Goal: Information Seeking & Learning: Learn about a topic

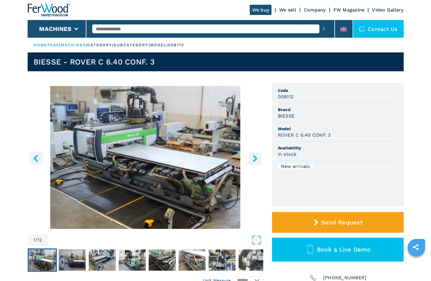
click at [253, 159] on icon "right-button" at bounding box center [255, 157] width 7 height 7
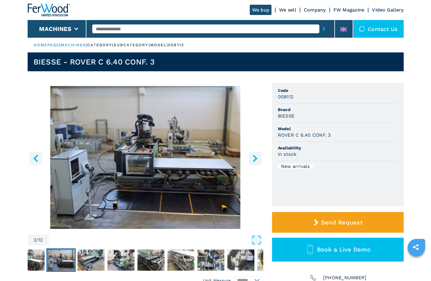
click at [253, 159] on icon "right-button" at bounding box center [255, 157] width 7 height 7
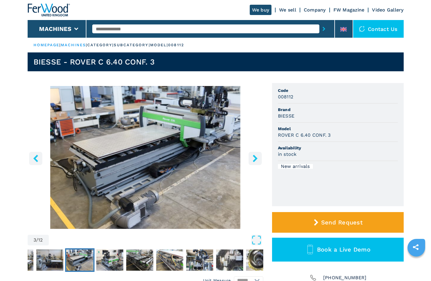
click at [253, 159] on icon "right-button" at bounding box center [255, 157] width 7 height 7
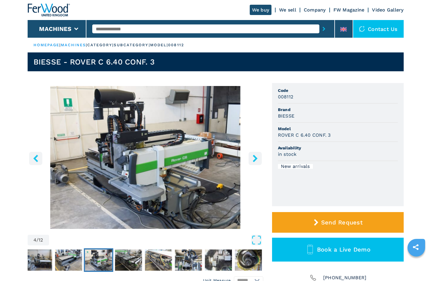
click at [253, 159] on icon "right-button" at bounding box center [255, 157] width 7 height 7
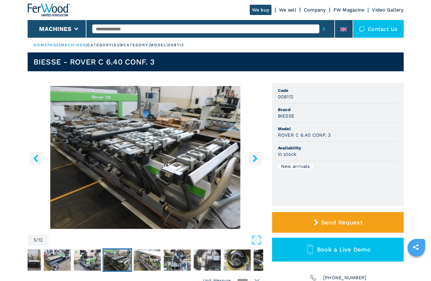
click at [253, 159] on icon "right-button" at bounding box center [255, 157] width 7 height 7
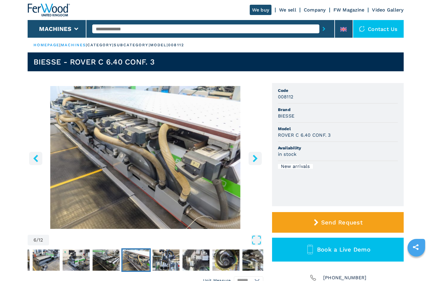
click at [253, 159] on icon "right-button" at bounding box center [255, 157] width 7 height 7
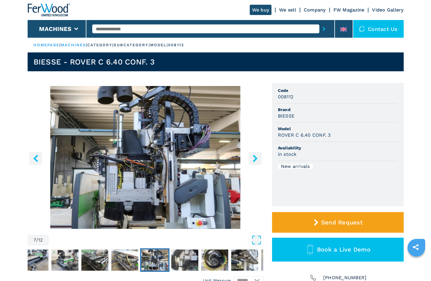
click at [253, 159] on icon "right-button" at bounding box center [255, 157] width 7 height 7
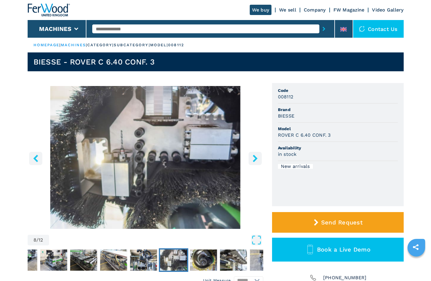
click at [253, 159] on icon "right-button" at bounding box center [255, 157] width 7 height 7
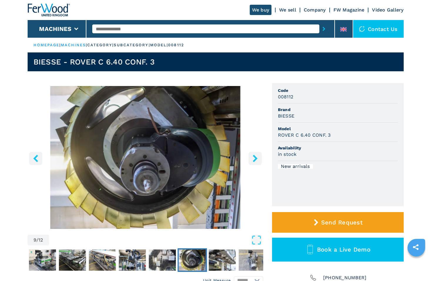
click at [253, 159] on icon "right-button" at bounding box center [255, 157] width 7 height 7
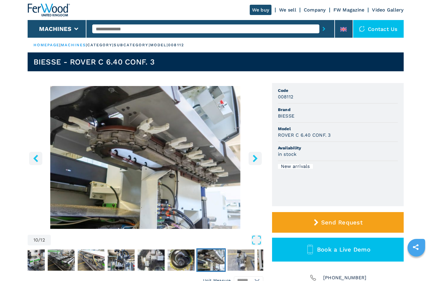
click at [253, 159] on icon "right-button" at bounding box center [255, 157] width 7 height 7
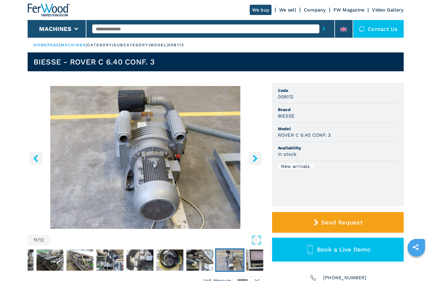
click at [253, 159] on icon "right-button" at bounding box center [255, 157] width 7 height 7
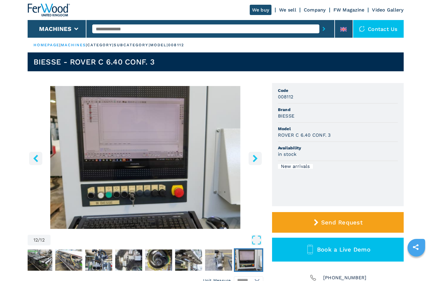
click at [253, 159] on icon "right-button" at bounding box center [255, 157] width 7 height 7
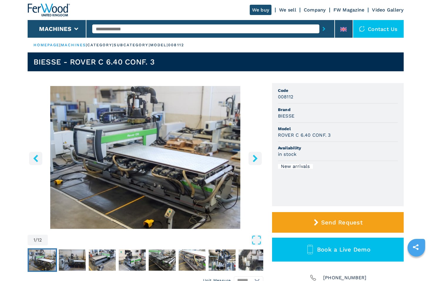
click at [251, 159] on button "right-button" at bounding box center [255, 157] width 13 height 13
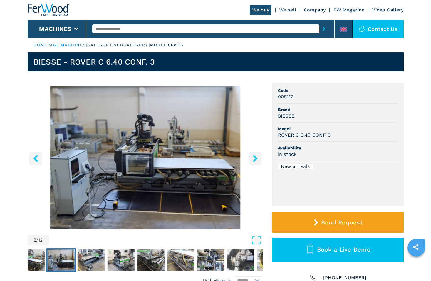
click at [251, 159] on button "right-button" at bounding box center [255, 157] width 13 height 13
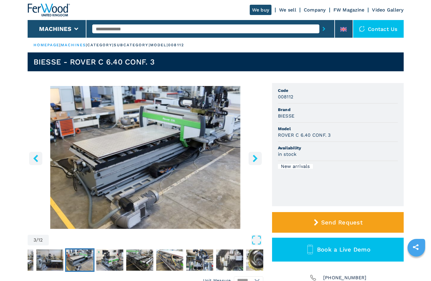
click at [251, 159] on button "right-button" at bounding box center [255, 157] width 13 height 13
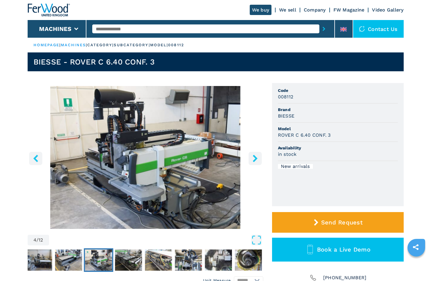
click at [251, 159] on button "right-button" at bounding box center [255, 157] width 13 height 13
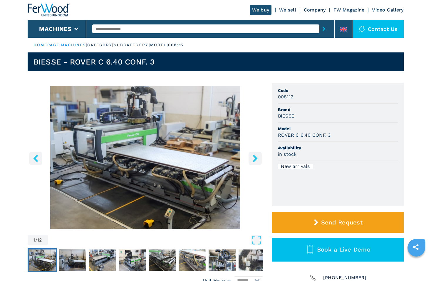
click at [254, 158] on icon "right-button" at bounding box center [255, 157] width 7 height 7
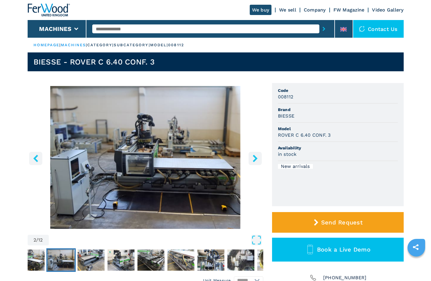
click at [254, 158] on icon "right-button" at bounding box center [255, 157] width 7 height 7
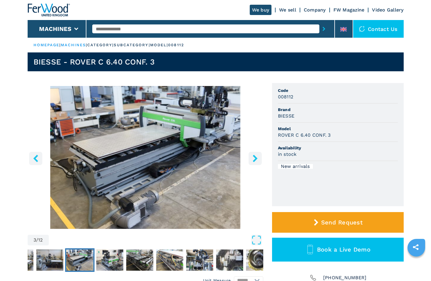
click at [254, 158] on icon "right-button" at bounding box center [255, 157] width 7 height 7
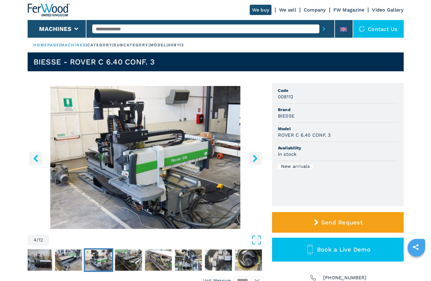
click at [254, 158] on icon "right-button" at bounding box center [255, 157] width 7 height 7
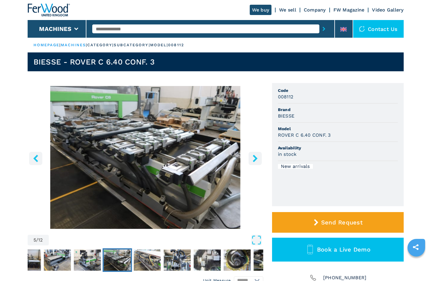
click at [254, 158] on icon "right-button" at bounding box center [255, 157] width 7 height 7
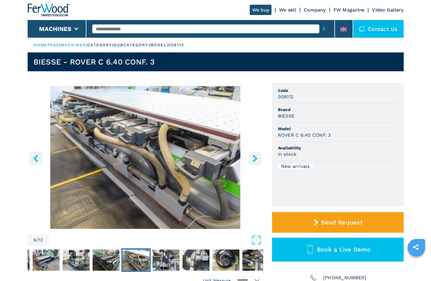
click at [254, 158] on icon "right-button" at bounding box center [255, 157] width 7 height 7
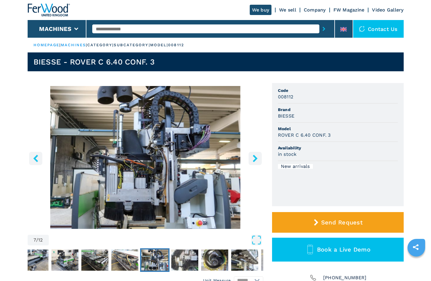
click at [254, 158] on icon "right-button" at bounding box center [255, 157] width 7 height 7
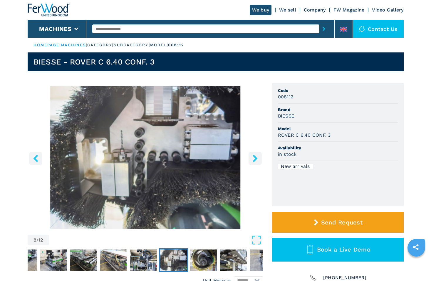
click at [254, 158] on icon "right-button" at bounding box center [255, 157] width 7 height 7
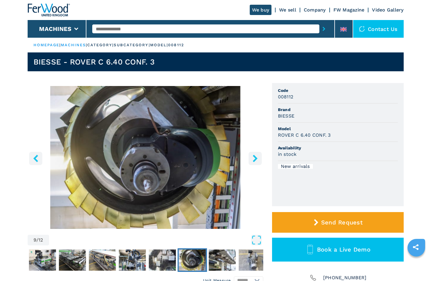
click at [254, 158] on icon "right-button" at bounding box center [255, 157] width 7 height 7
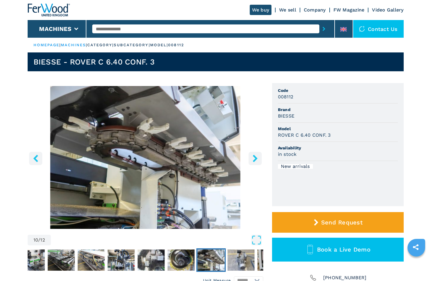
click at [254, 158] on icon "right-button" at bounding box center [255, 157] width 7 height 7
